Goal: Information Seeking & Learning: Learn about a topic

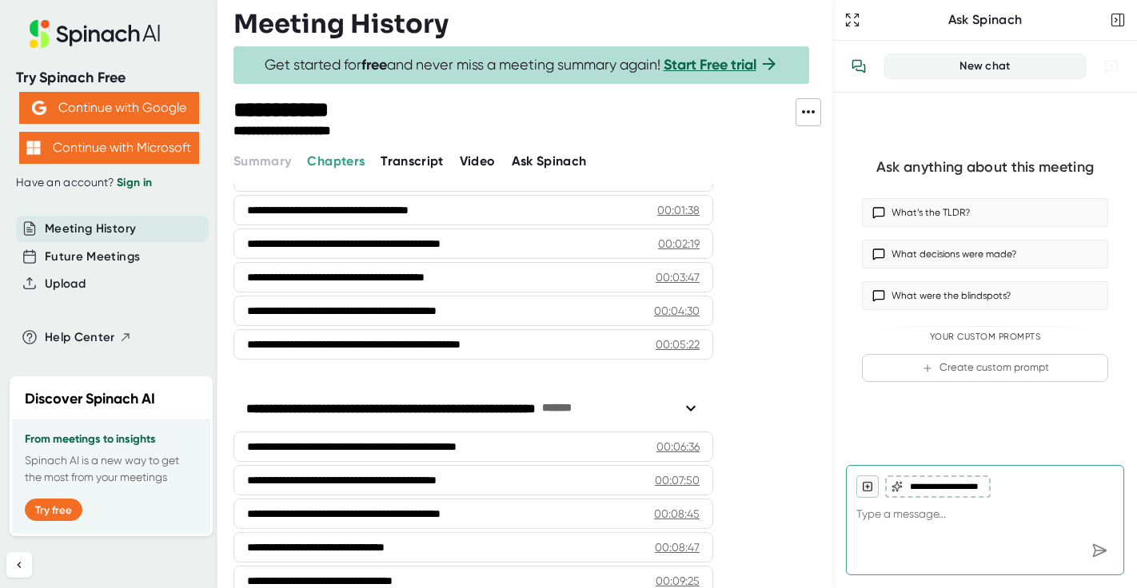
scroll to position [469, 0]
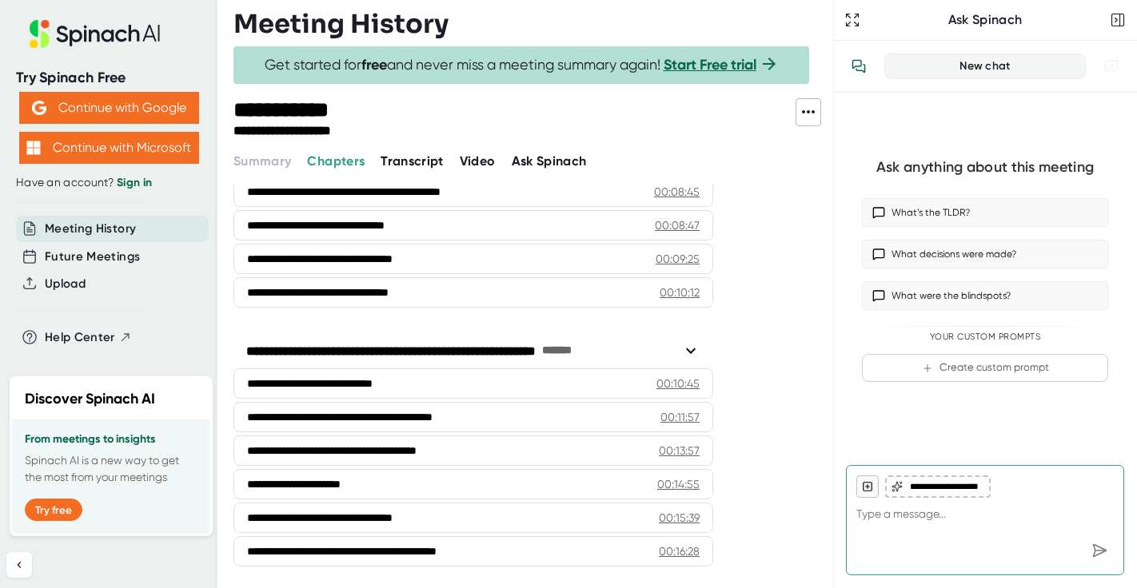
click at [408, 157] on span "Transcript" at bounding box center [411, 160] width 63 height 15
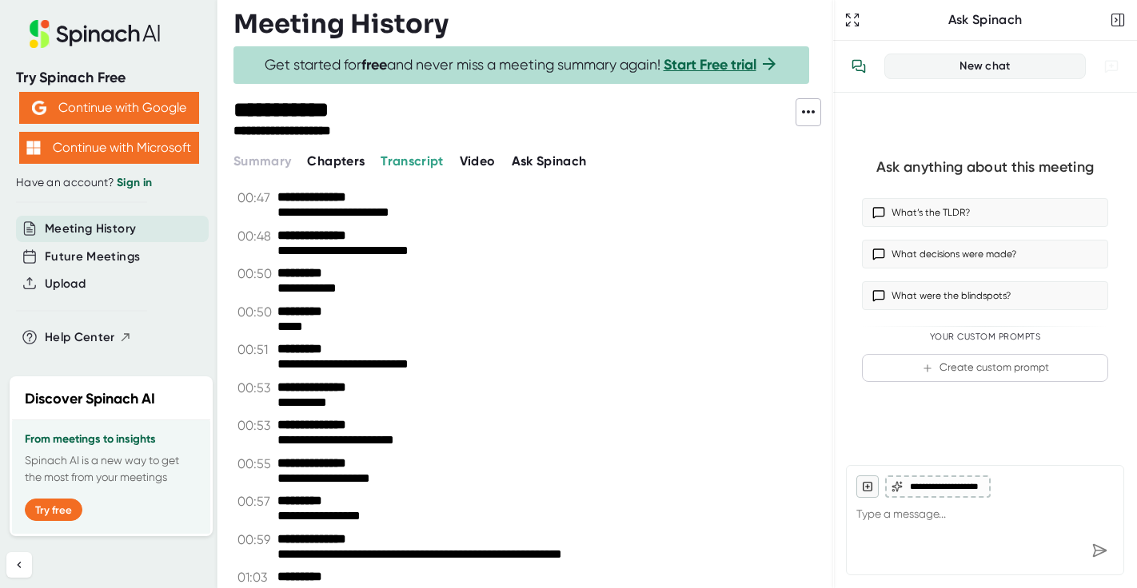
click at [317, 153] on span "Chapters" at bounding box center [336, 160] width 58 height 15
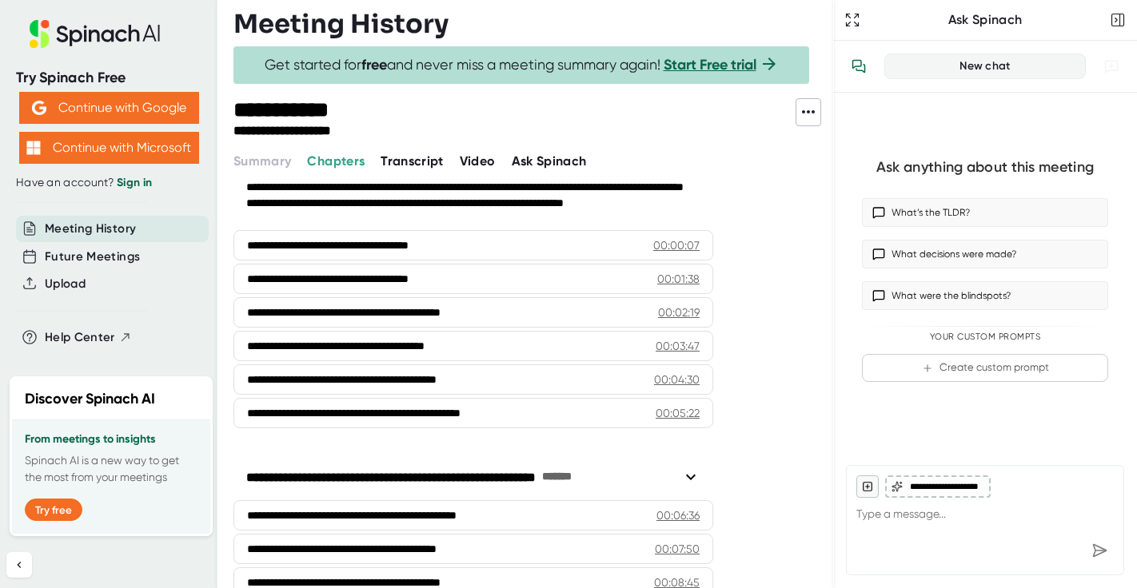
scroll to position [38, 0]
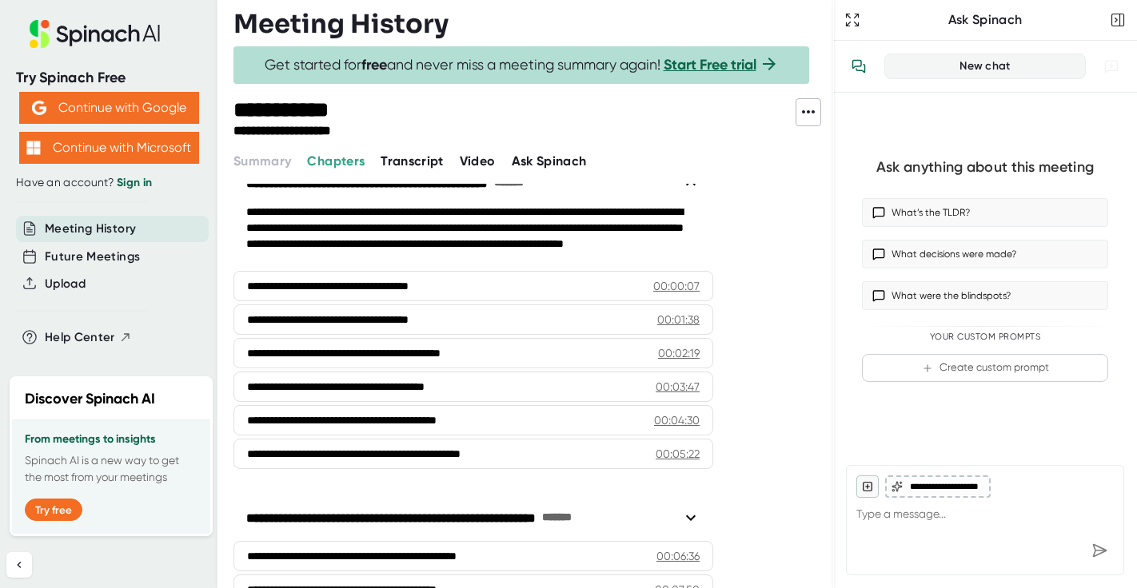
click at [139, 178] on link "Sign in" at bounding box center [134, 183] width 35 height 14
